Goal: Find specific page/section: Find specific page/section

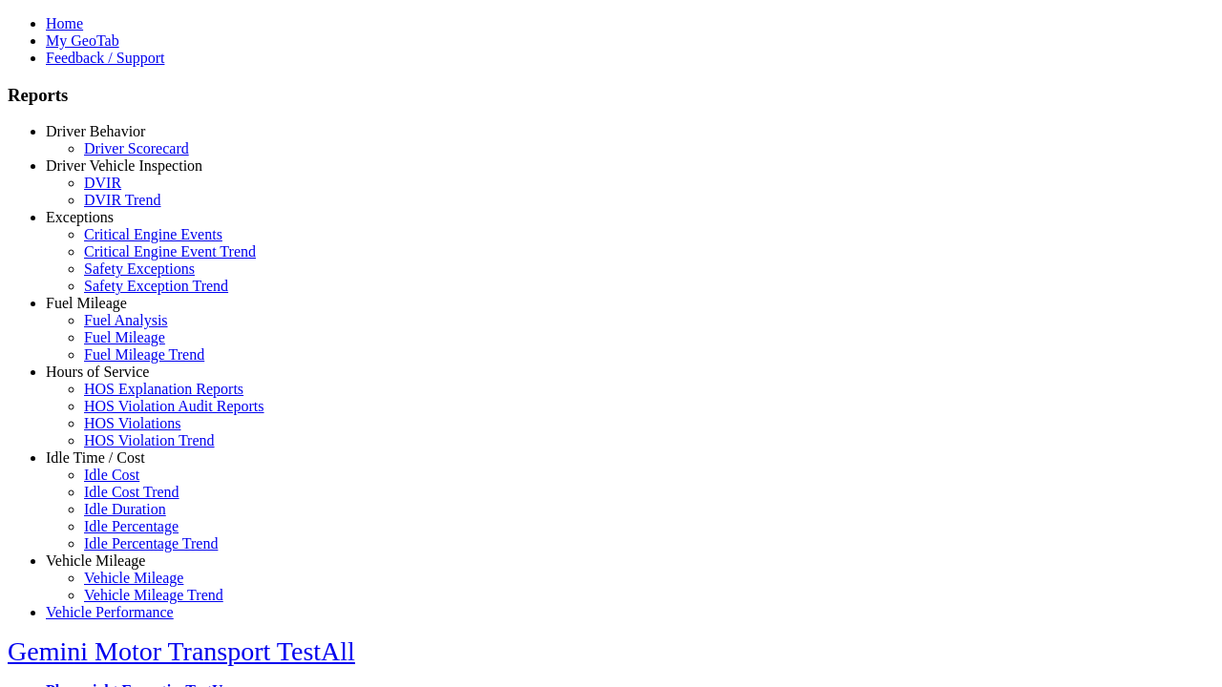
click at [110, 466] on link "Idle Time / Cost" at bounding box center [95, 458] width 99 height 16
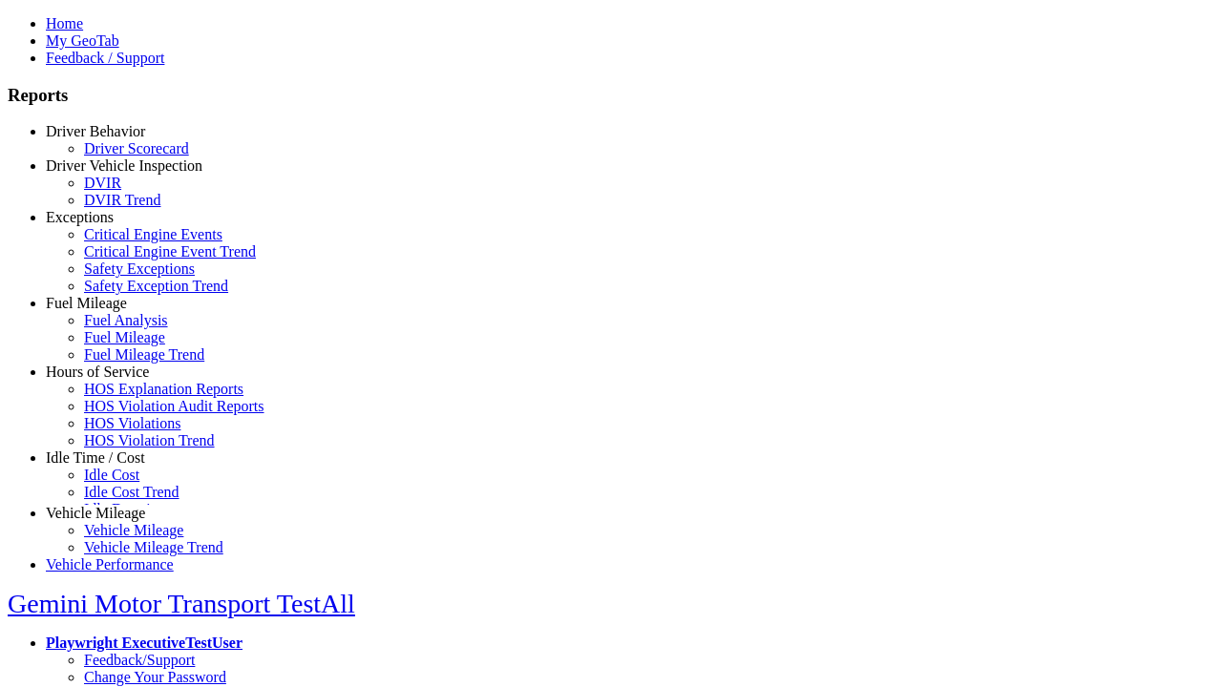
click at [124, 483] on link "Idle Cost" at bounding box center [111, 475] width 55 height 16
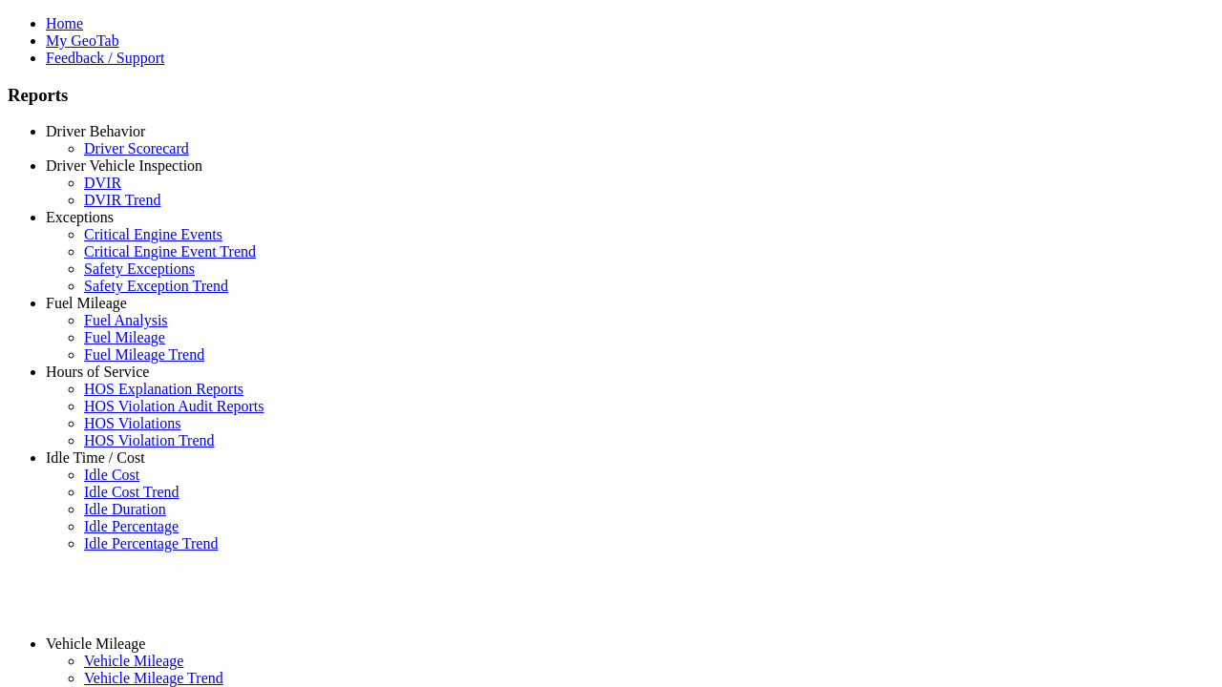
select select "**"
type input "**"
